Goal: Navigation & Orientation: Find specific page/section

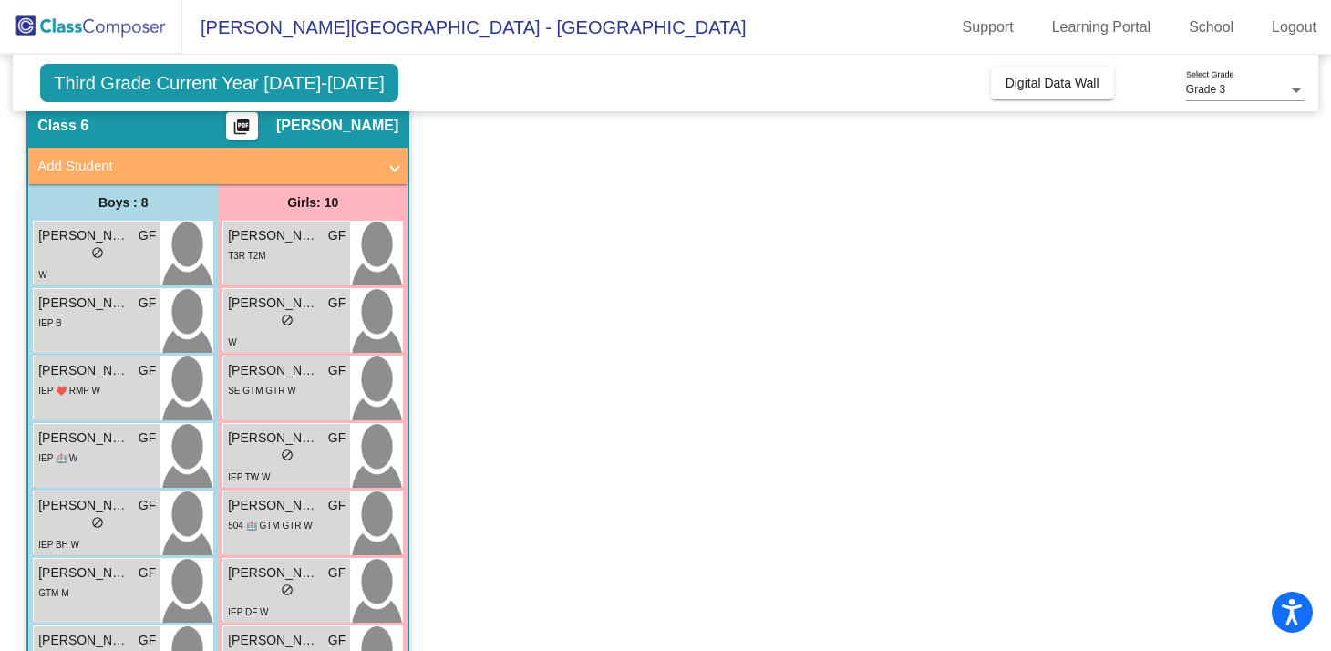
scroll to position [879, 0]
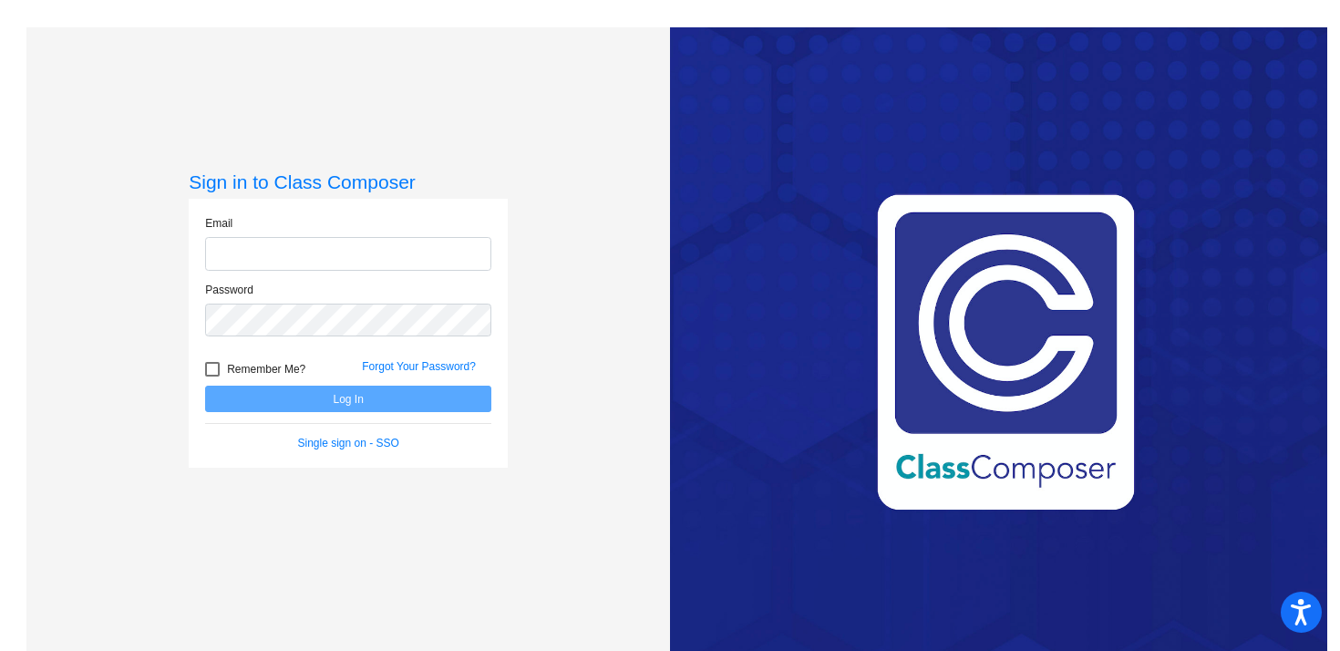
type input "[EMAIL_ADDRESS][DOMAIN_NAME]"
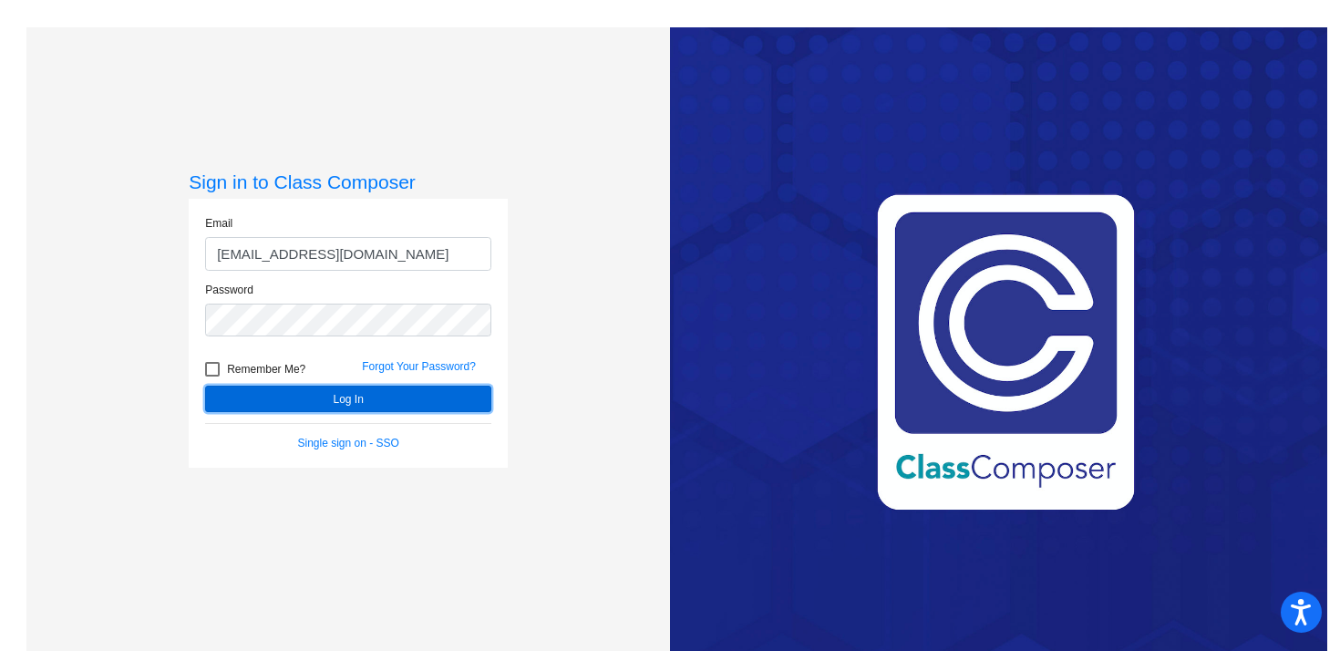
click at [356, 401] on button "Log In" at bounding box center [348, 399] width 286 height 26
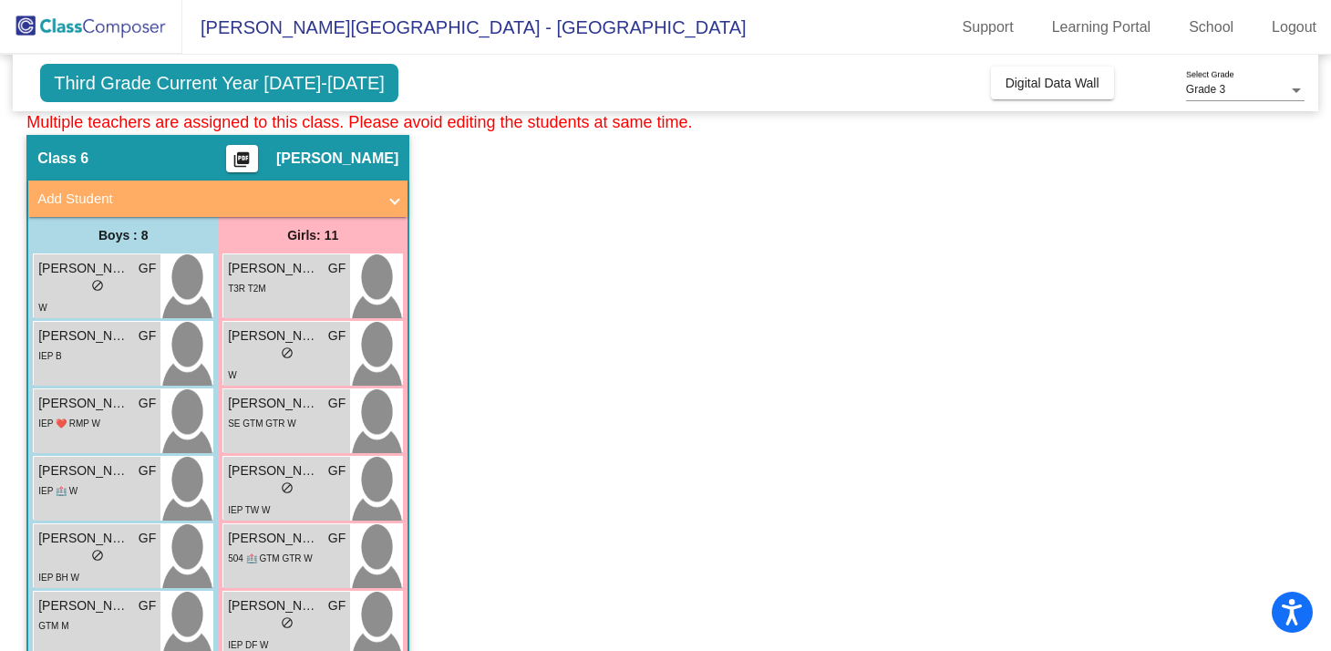
scroll to position [855, 0]
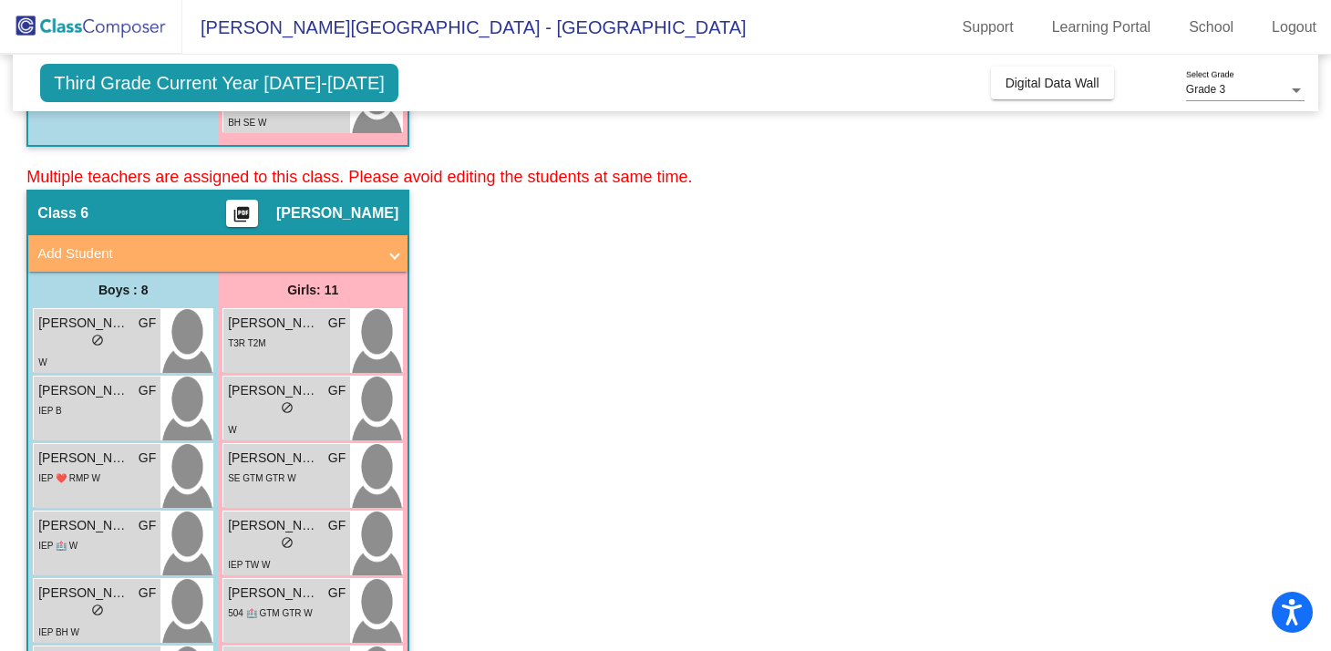
click at [396, 253] on span at bounding box center [394, 253] width 7 height 21
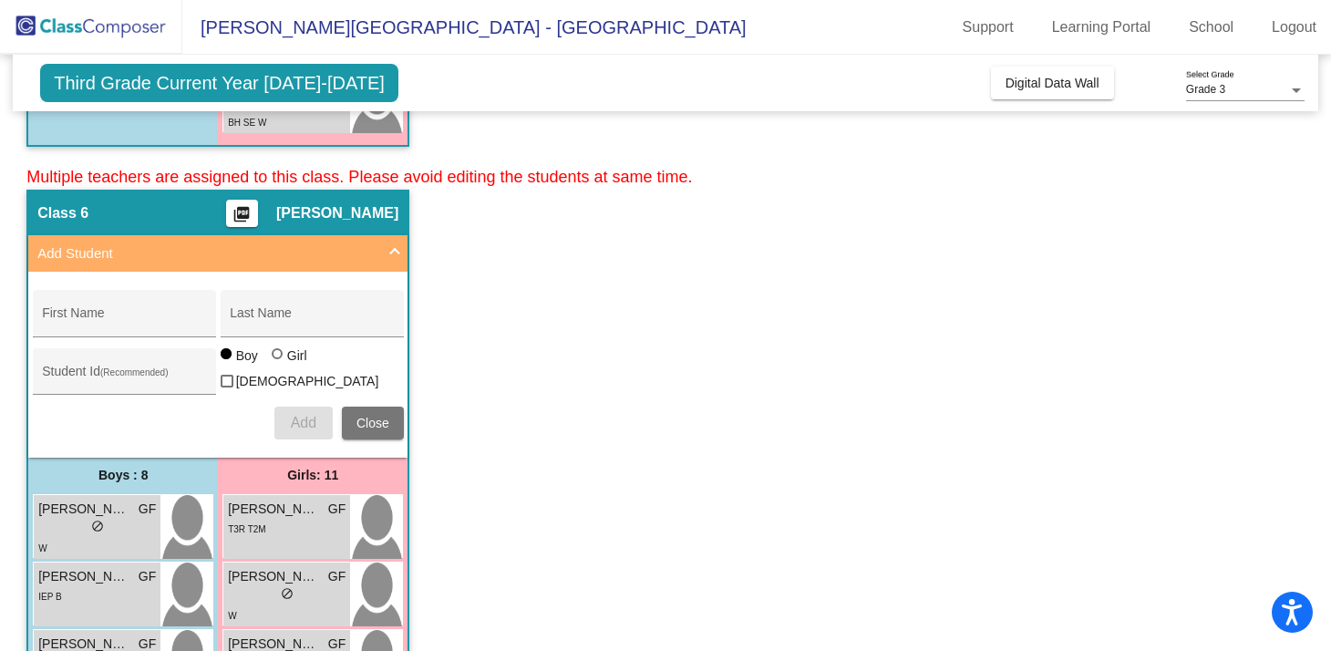
click at [396, 253] on span at bounding box center [394, 253] width 7 height 21
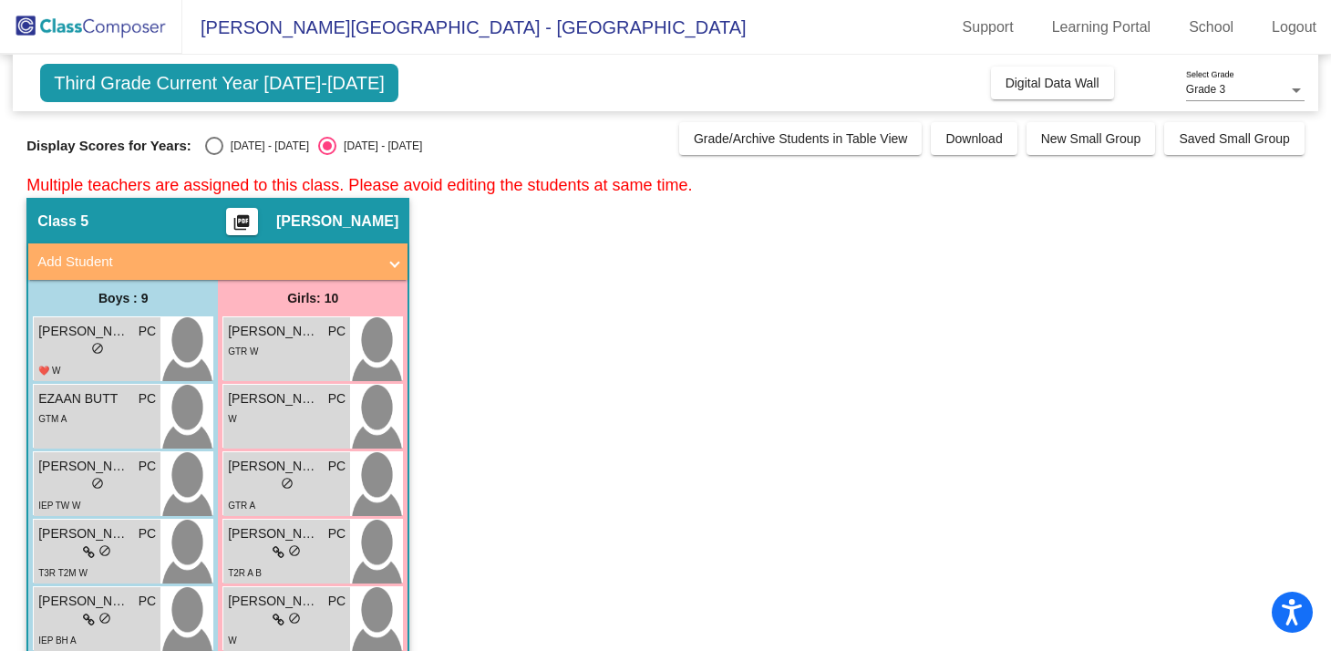
scroll to position [0, 0]
